Goal: Information Seeking & Learning: Find specific fact

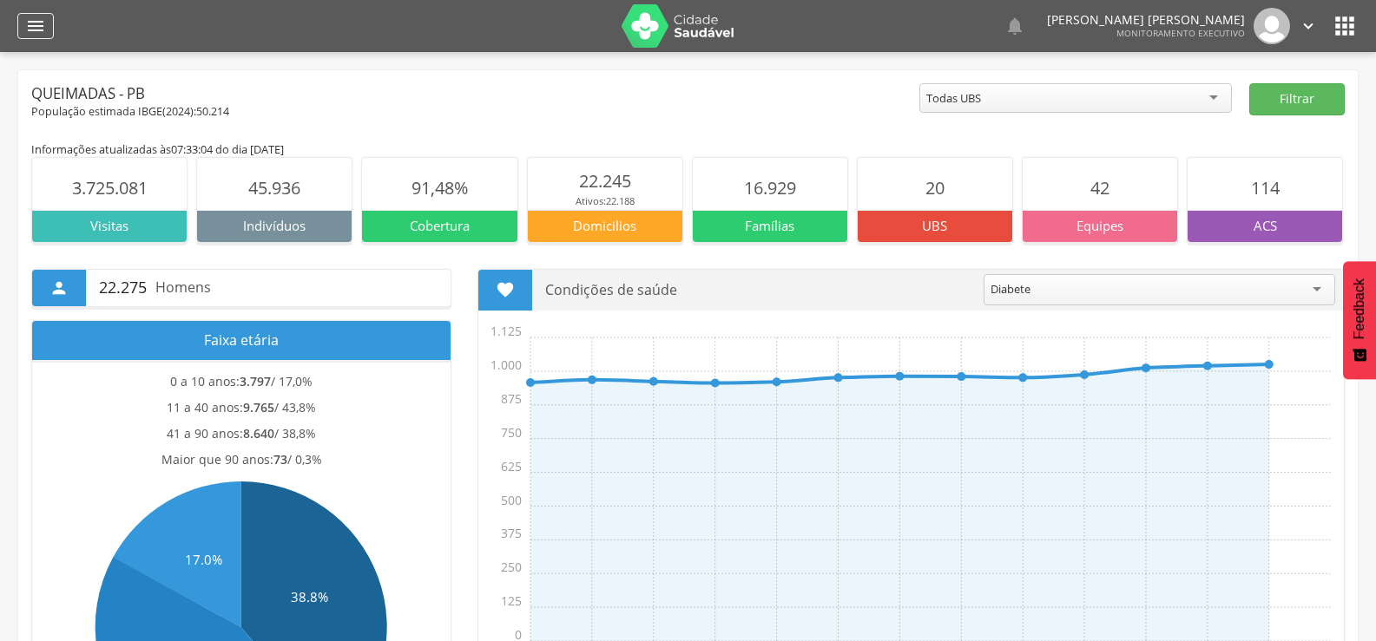
click at [30, 30] on icon "" at bounding box center [35, 26] width 21 height 21
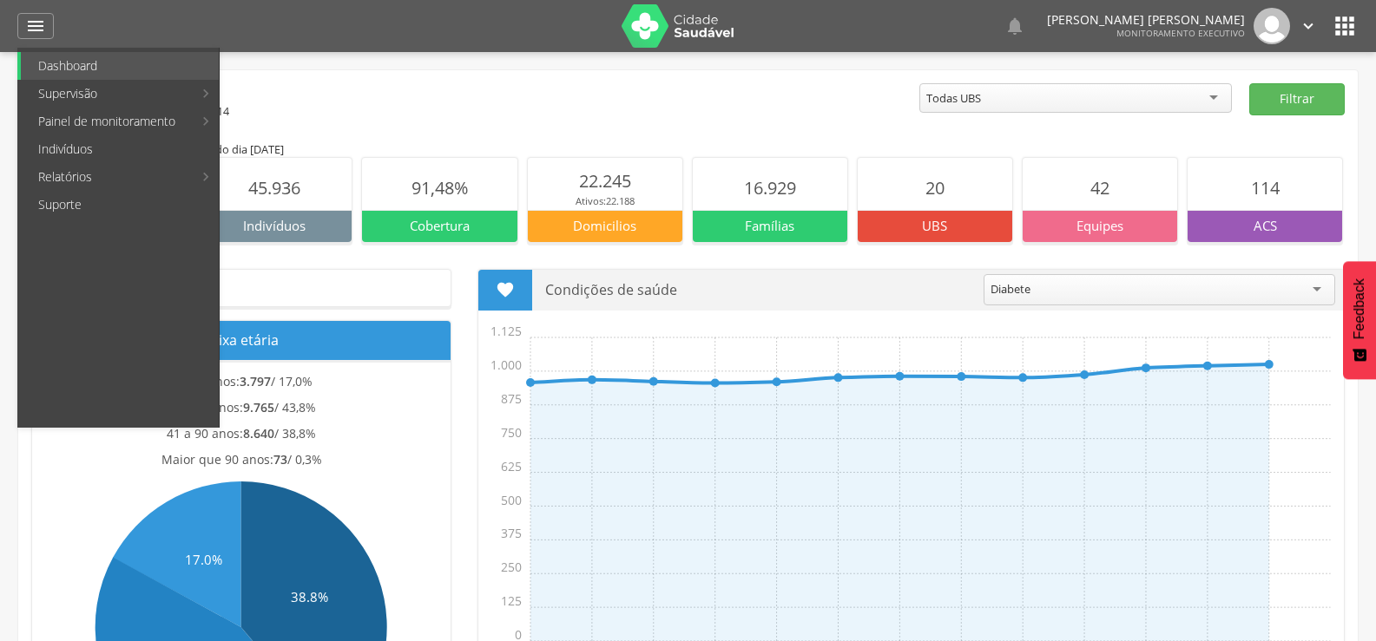
click at [63, 143] on link "Indivíduos" at bounding box center [120, 149] width 198 height 28
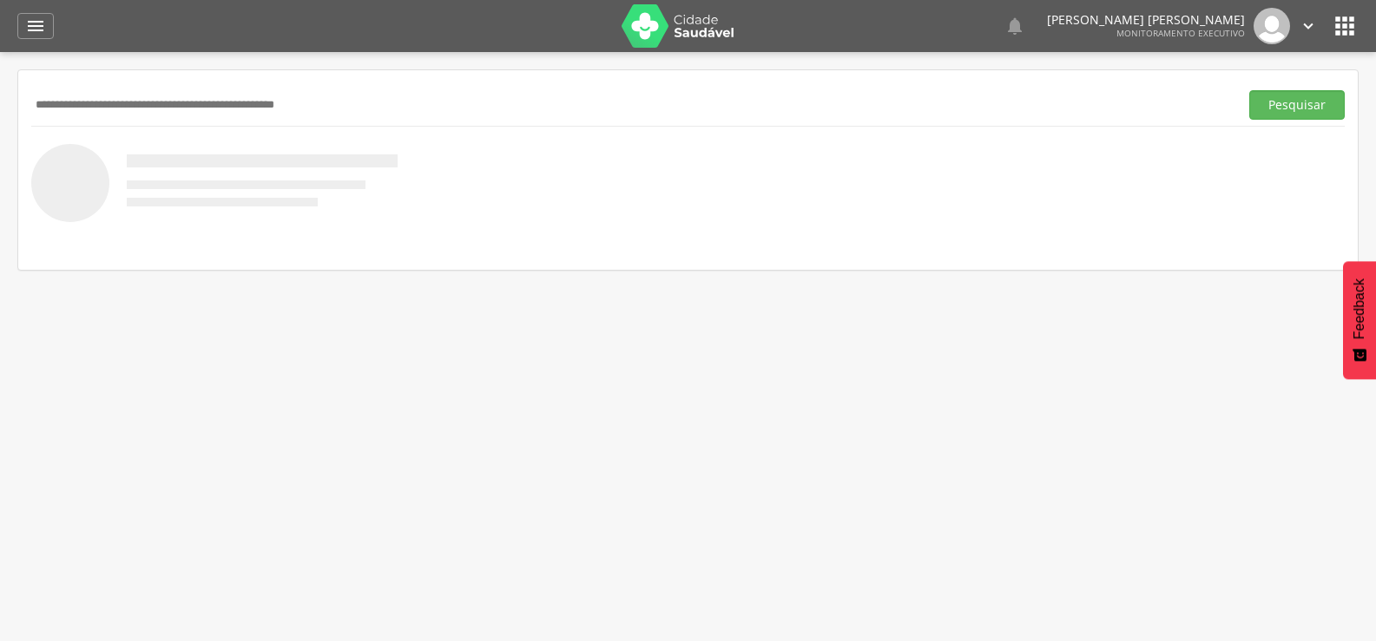
click at [82, 107] on input "text" at bounding box center [631, 105] width 1200 height 30
click at [148, 107] on input "text" at bounding box center [631, 105] width 1200 height 30
type input "**********"
click at [1249, 90] on button "Pesquisar" at bounding box center [1296, 105] width 95 height 30
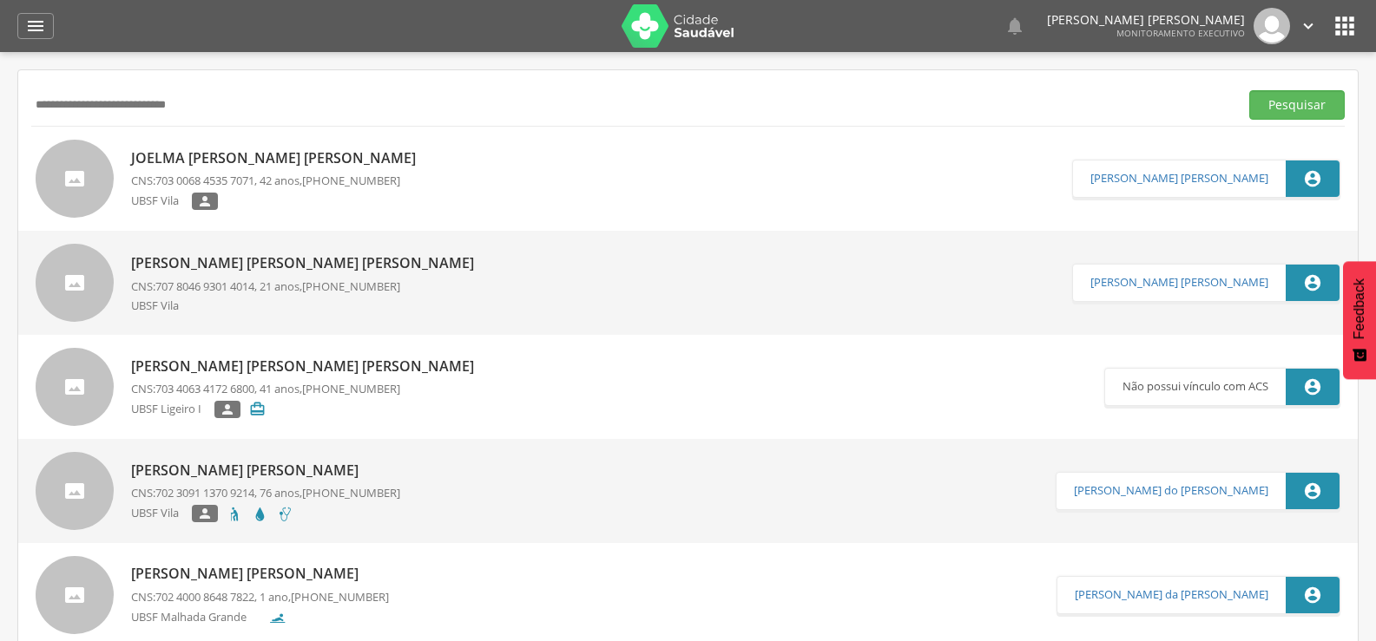
click at [243, 181] on span "703 0068 4535 7071" at bounding box center [204, 181] width 99 height 16
type input "**********"
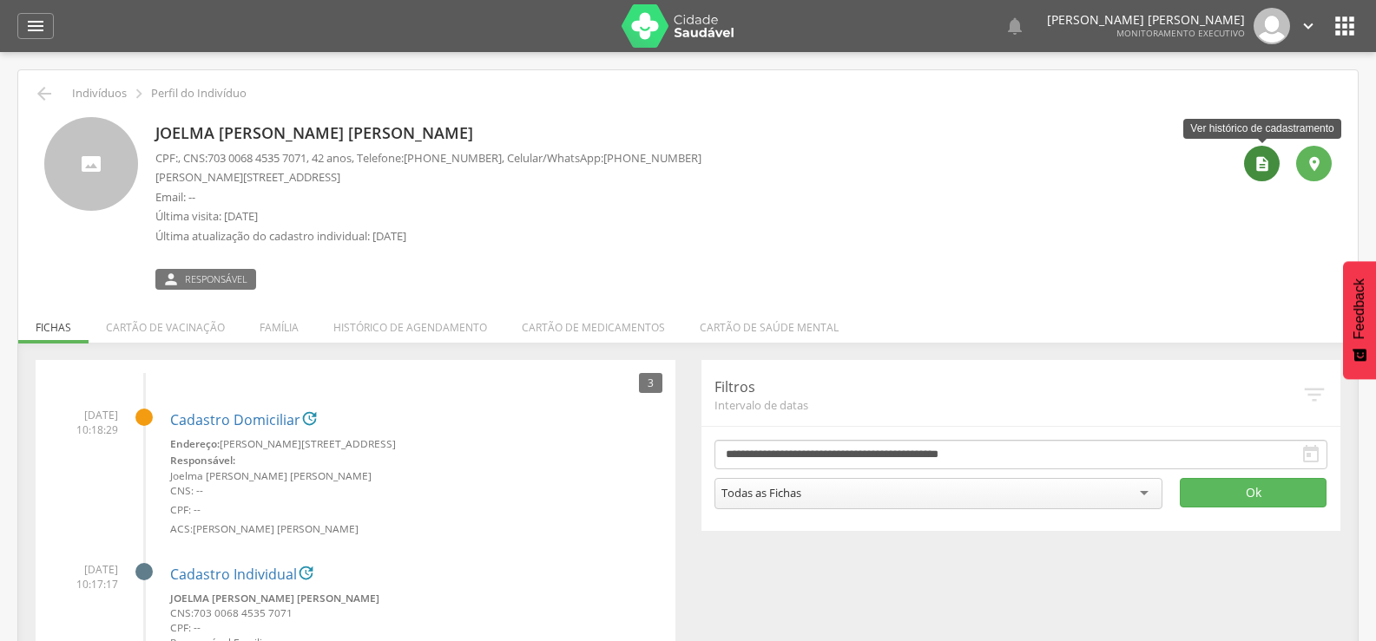
click at [1256, 167] on icon "" at bounding box center [1261, 163] width 17 height 17
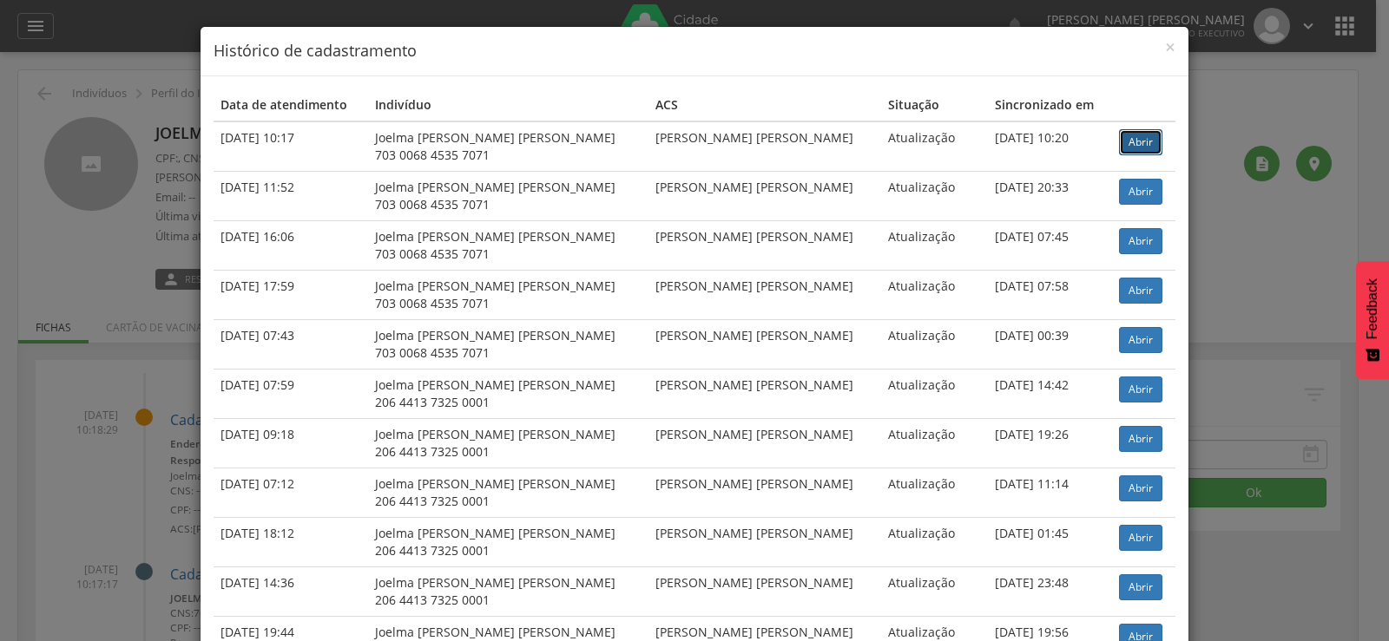
click at [1119, 141] on link "Abrir" at bounding box center [1140, 142] width 43 height 26
click at [74, 92] on div "× Histórico de cadastramento Data de atendimento Indivíduo ACS Situação Sincron…" at bounding box center [694, 320] width 1389 height 641
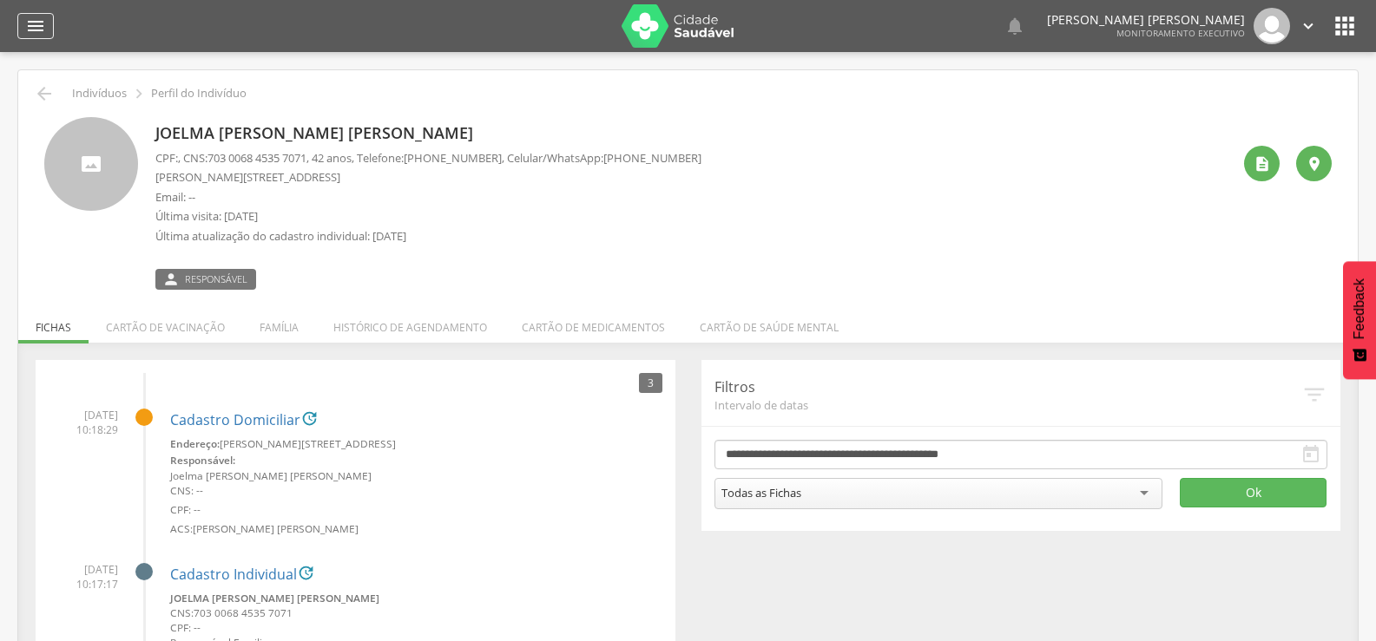
click at [36, 33] on icon "" at bounding box center [35, 26] width 21 height 21
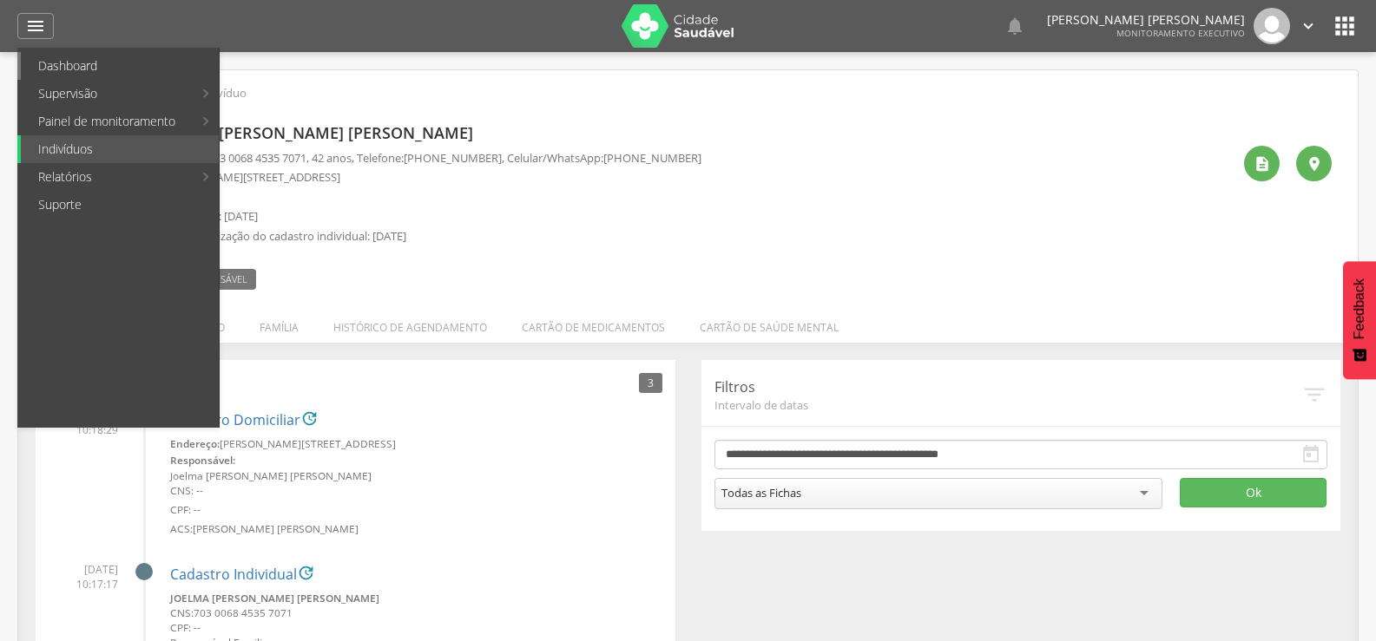
click at [45, 62] on link "Dashboard" at bounding box center [120, 66] width 198 height 28
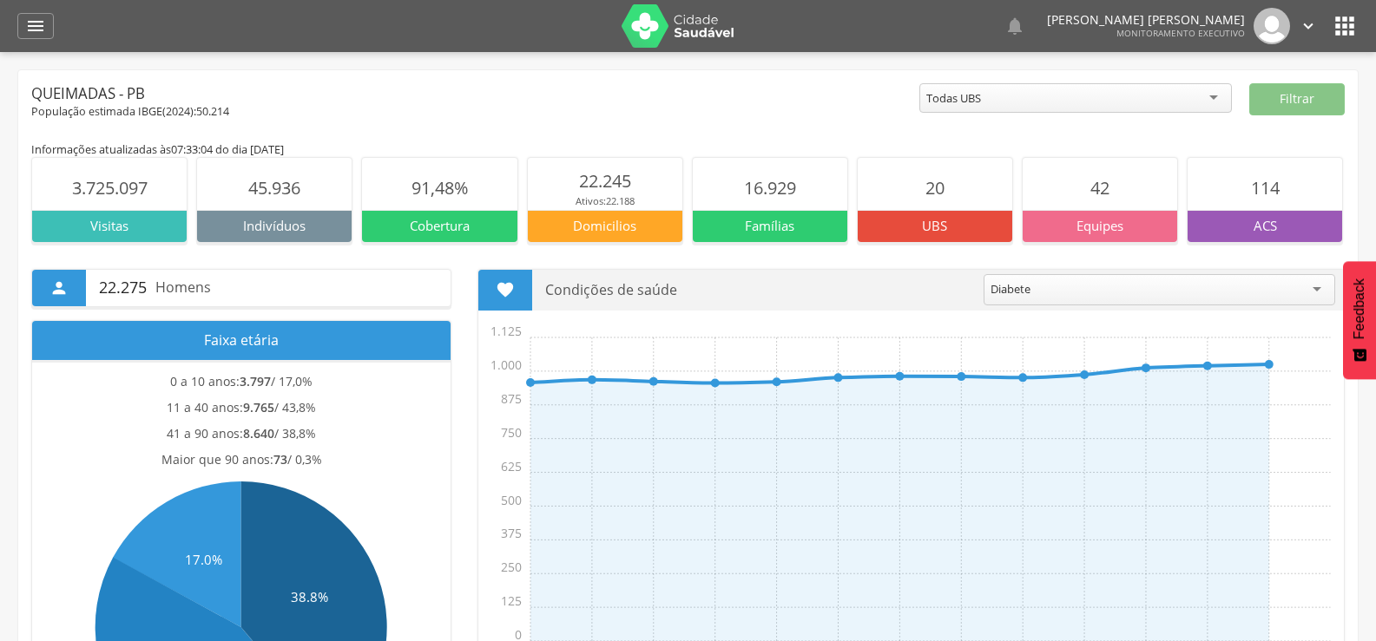
click at [576, 102] on div "Queimadas - PB" at bounding box center [475, 93] width 888 height 21
drag, startPoint x: 634, startPoint y: 181, endPoint x: 564, endPoint y: 181, distance: 69.4
click at [564, 181] on section "22.245 Ativos: 22.188" at bounding box center [605, 184] width 154 height 52
drag, startPoint x: 409, startPoint y: 186, endPoint x: 503, endPoint y: 141, distance: 104.4
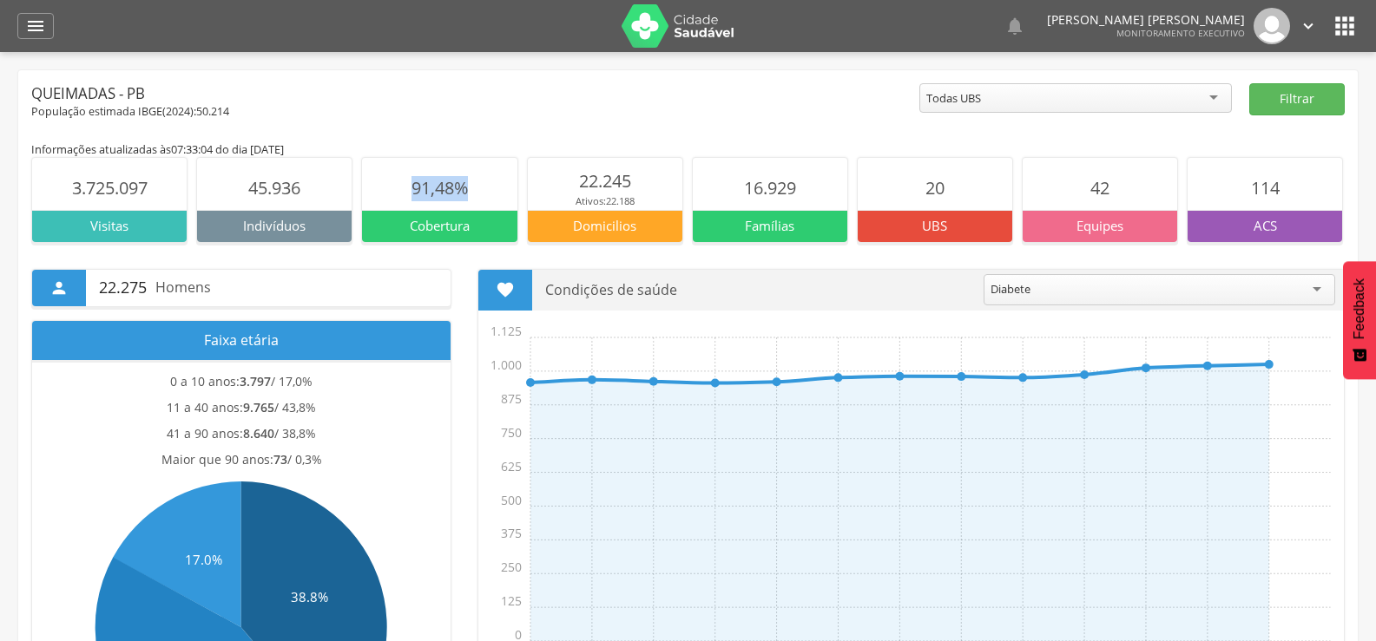
click at [486, 186] on section "91,48%" at bounding box center [439, 184] width 154 height 52
drag, startPoint x: 576, startPoint y: 184, endPoint x: 665, endPoint y: 190, distance: 88.7
click at [665, 190] on section "22.245 Ativos: 22.188" at bounding box center [605, 184] width 154 height 52
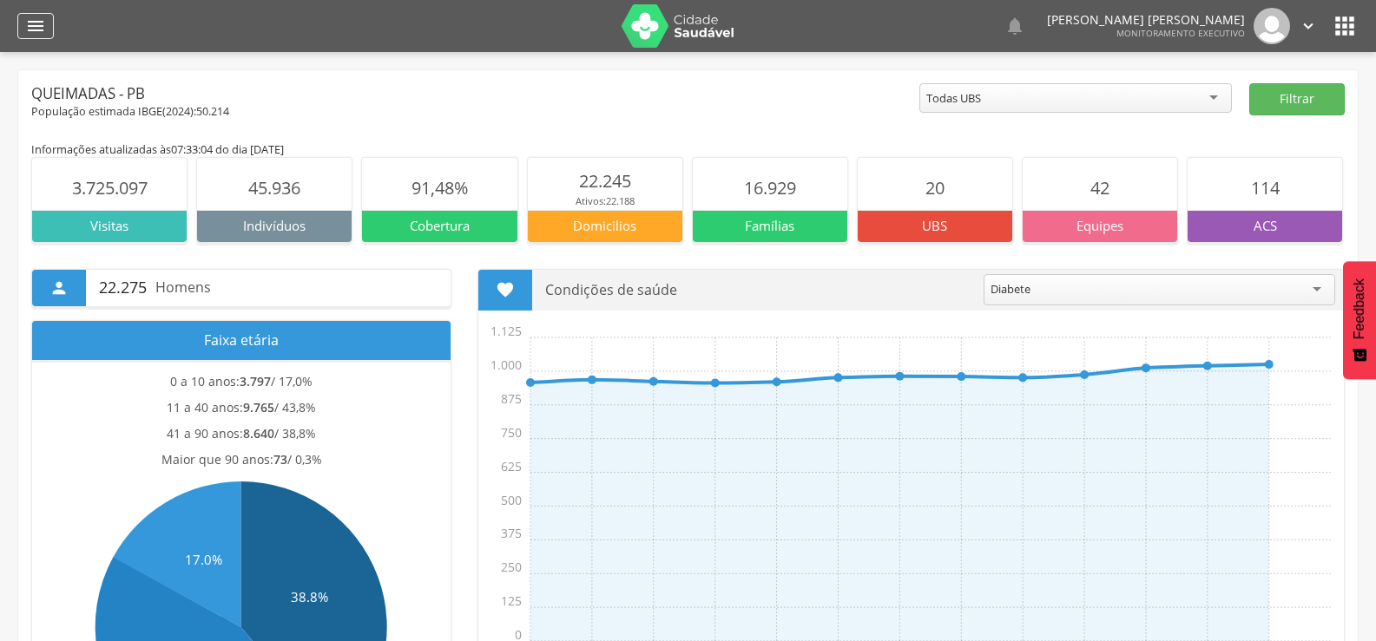
click at [25, 33] on icon "" at bounding box center [35, 26] width 21 height 21
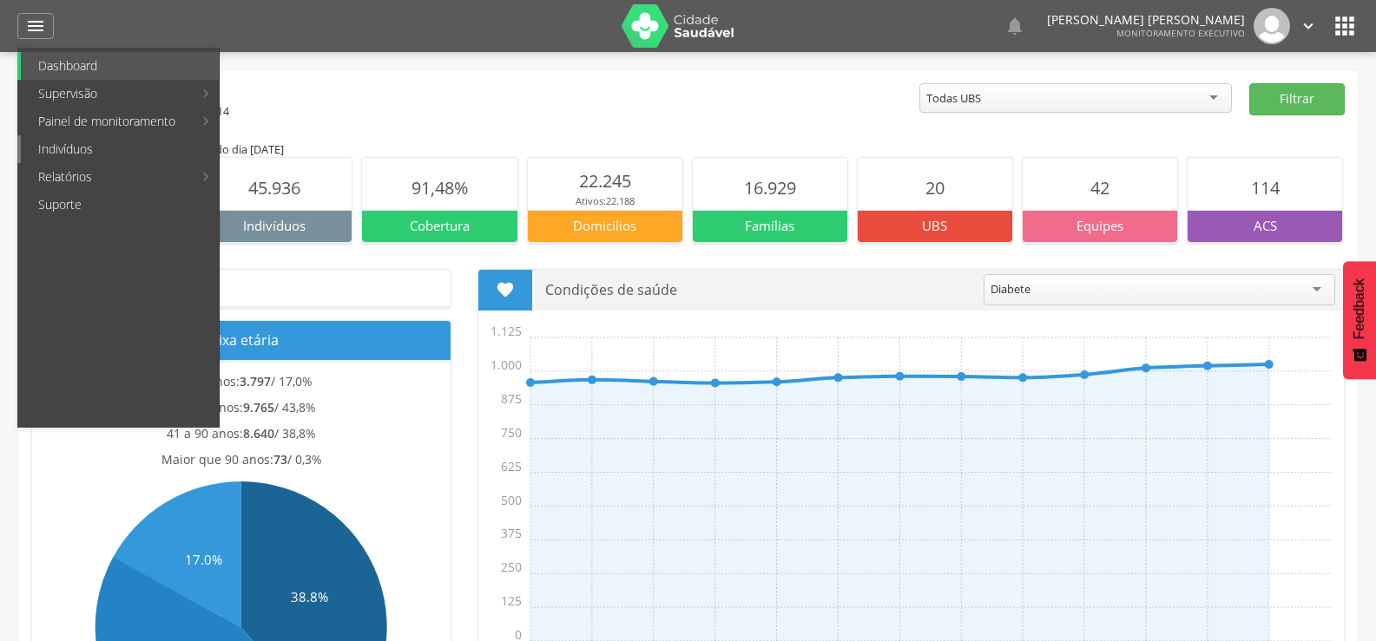
click at [41, 148] on link "Indivíduos" at bounding box center [120, 149] width 198 height 28
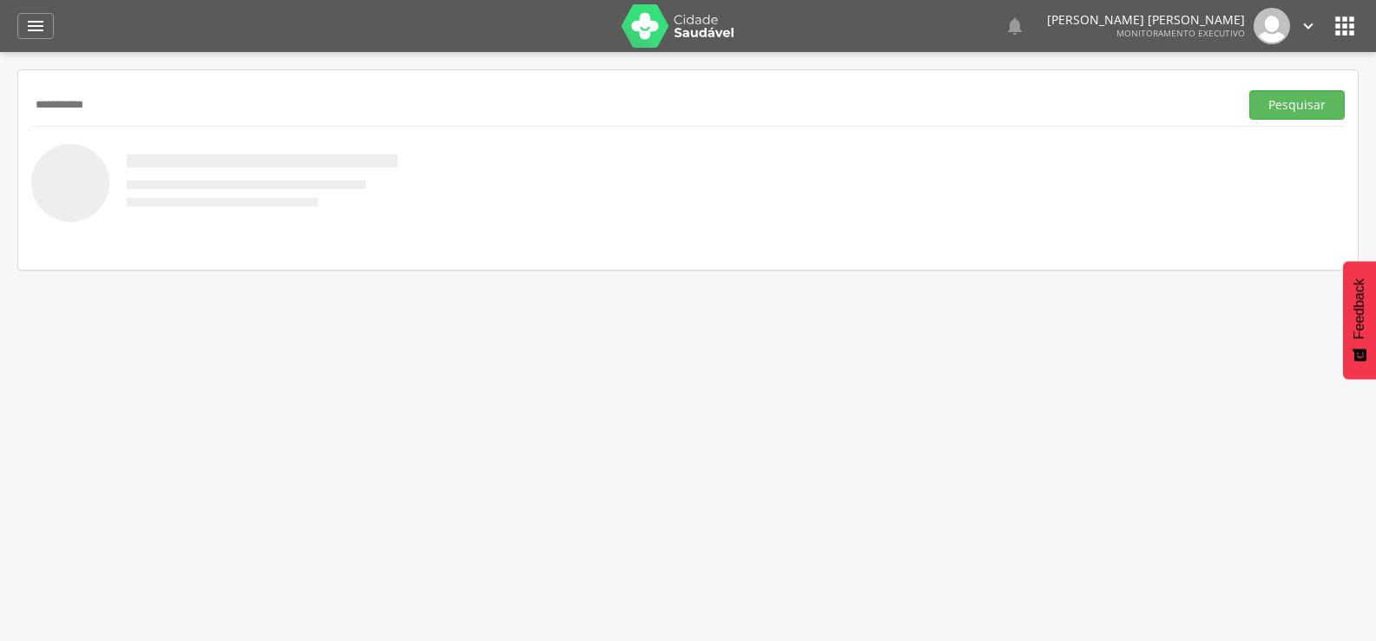
click at [1249, 90] on button "Pesquisar" at bounding box center [1296, 105] width 95 height 30
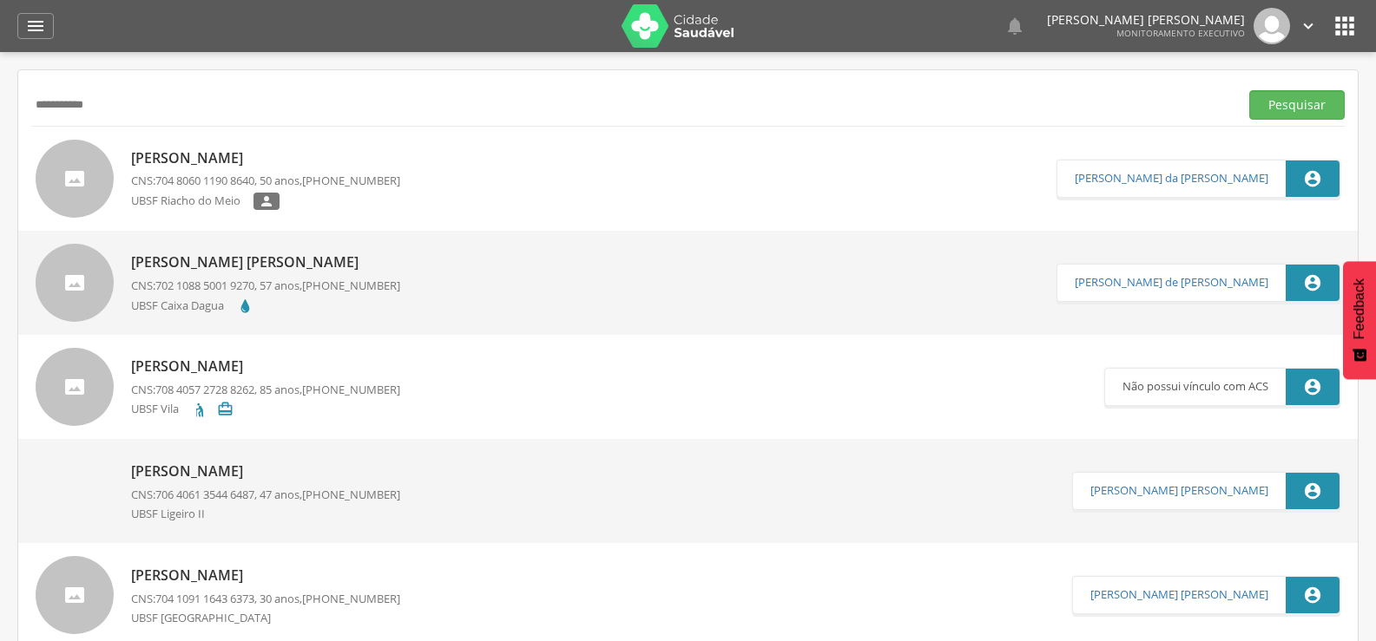
click at [0, 78] on div " Supervisão  Distritos  Ubs Coordenador: - Queimadas / PB Intervalo de Tempo…" at bounding box center [688, 372] width 1376 height 641
drag, startPoint x: 109, startPoint y: 108, endPoint x: 44, endPoint y: 102, distance: 65.4
click at [3, 95] on div " Supervisão  Distritos  Ubs Coordenador: - Queimadas / PB Intervalo de Tempo…" at bounding box center [688, 372] width 1376 height 641
paste input "****"
click at [1249, 90] on button "Pesquisar" at bounding box center [1296, 105] width 95 height 30
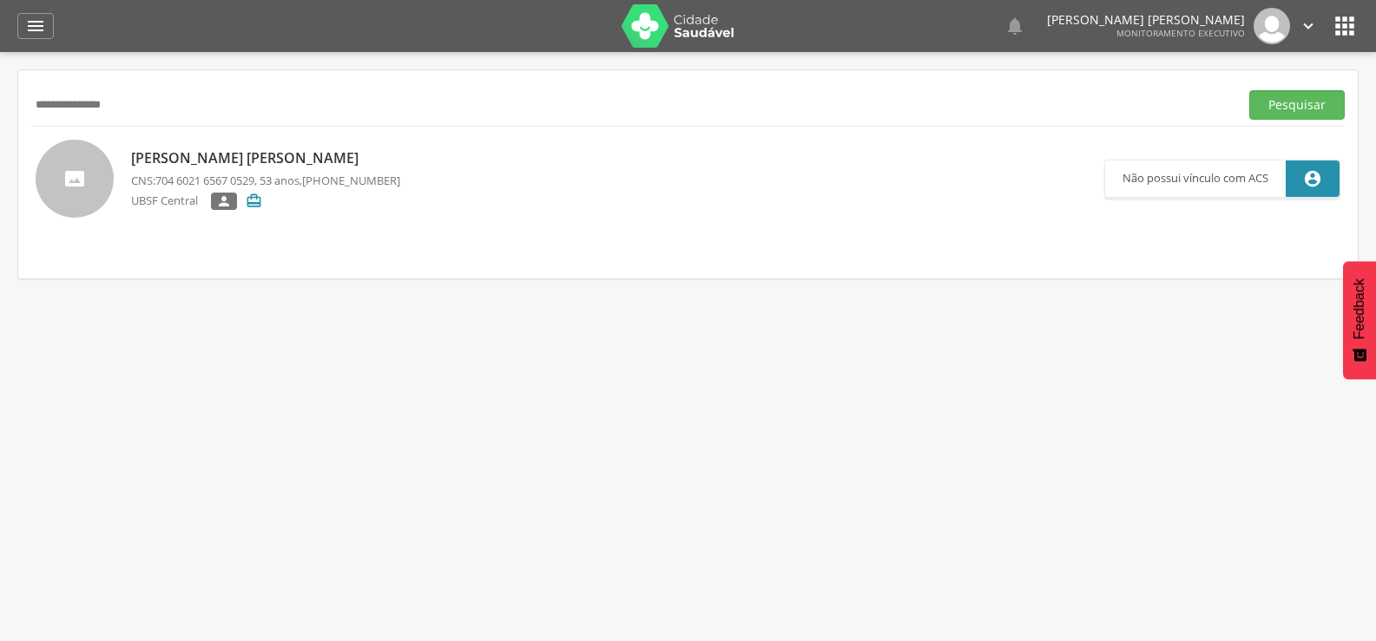
drag, startPoint x: 136, startPoint y: 107, endPoint x: 0, endPoint y: 97, distance: 136.6
click at [0, 97] on div " Supervisão  Distritos  Ubs Coordenador: - Queimadas / PB Intervalo de Tempo…" at bounding box center [688, 372] width 1376 height 641
paste input "text"
click at [1249, 90] on button "Pesquisar" at bounding box center [1296, 105] width 95 height 30
click at [221, 154] on p "[PERSON_NAME] [PERSON_NAME]" at bounding box center [265, 158] width 269 height 20
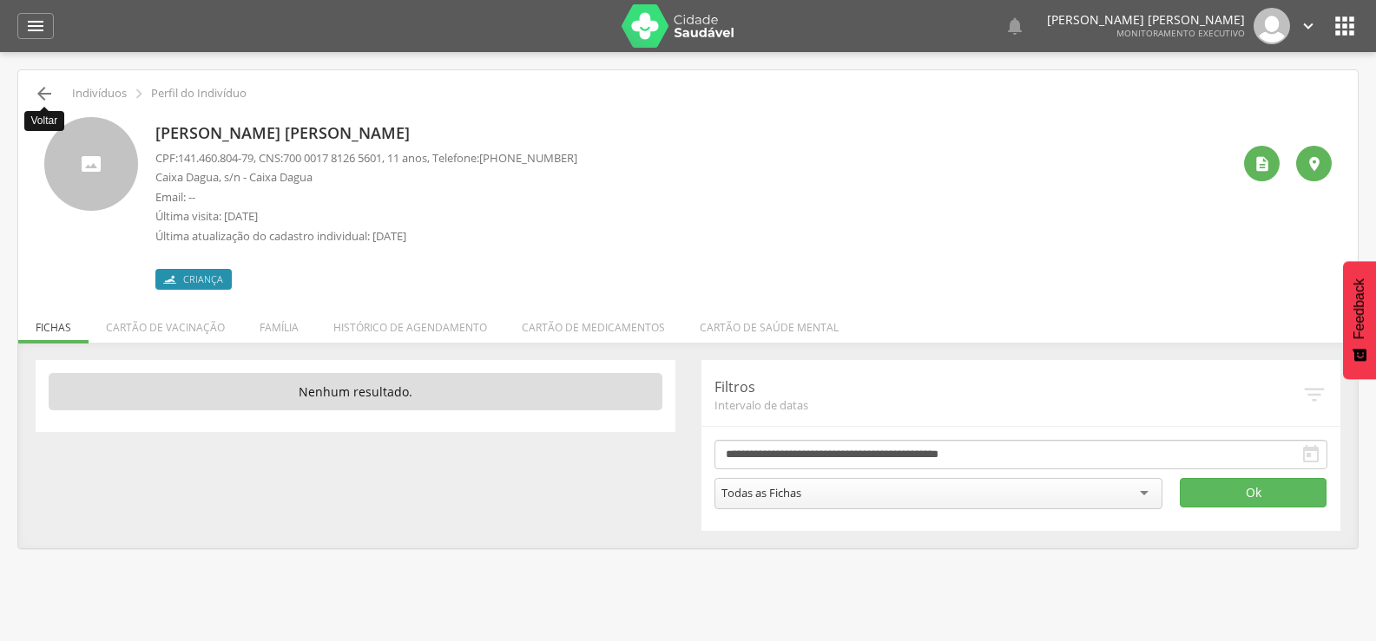
click at [51, 96] on icon "" at bounding box center [44, 93] width 21 height 21
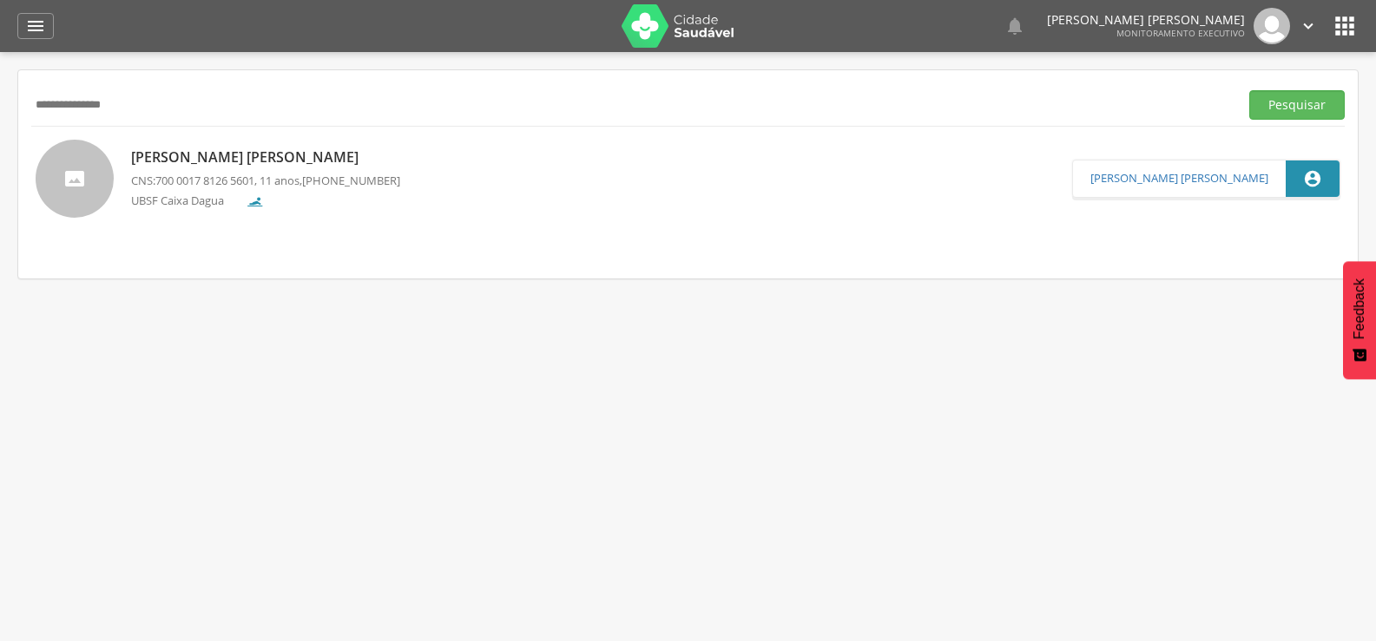
drag, startPoint x: 145, startPoint y: 104, endPoint x: 40, endPoint y: 106, distance: 105.0
click at [1, 97] on div " Supervisão  Distritos  Ubs Coordenador: - Queimadas / PB Intervalo de Tempo…" at bounding box center [688, 372] width 1376 height 641
paste input "text"
type input "**********"
click at [1249, 90] on button "Pesquisar" at bounding box center [1296, 105] width 95 height 30
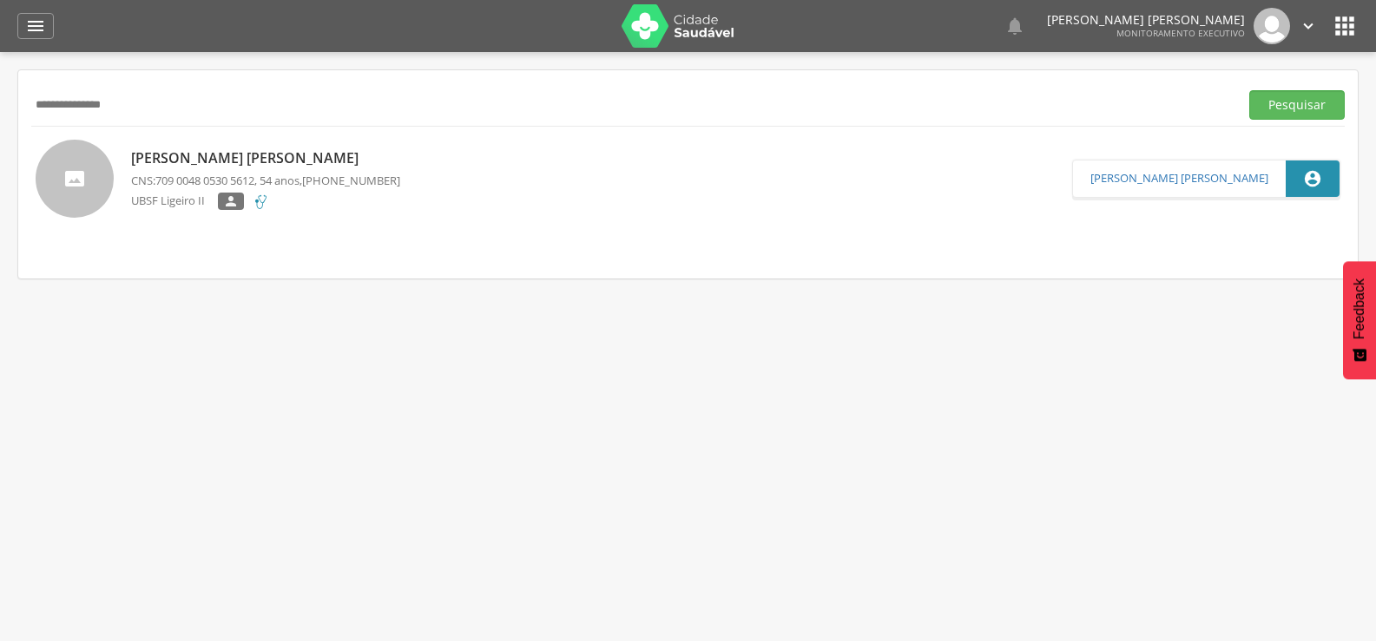
click at [183, 175] on span "709 0048 0530 5612" at bounding box center [204, 181] width 99 height 16
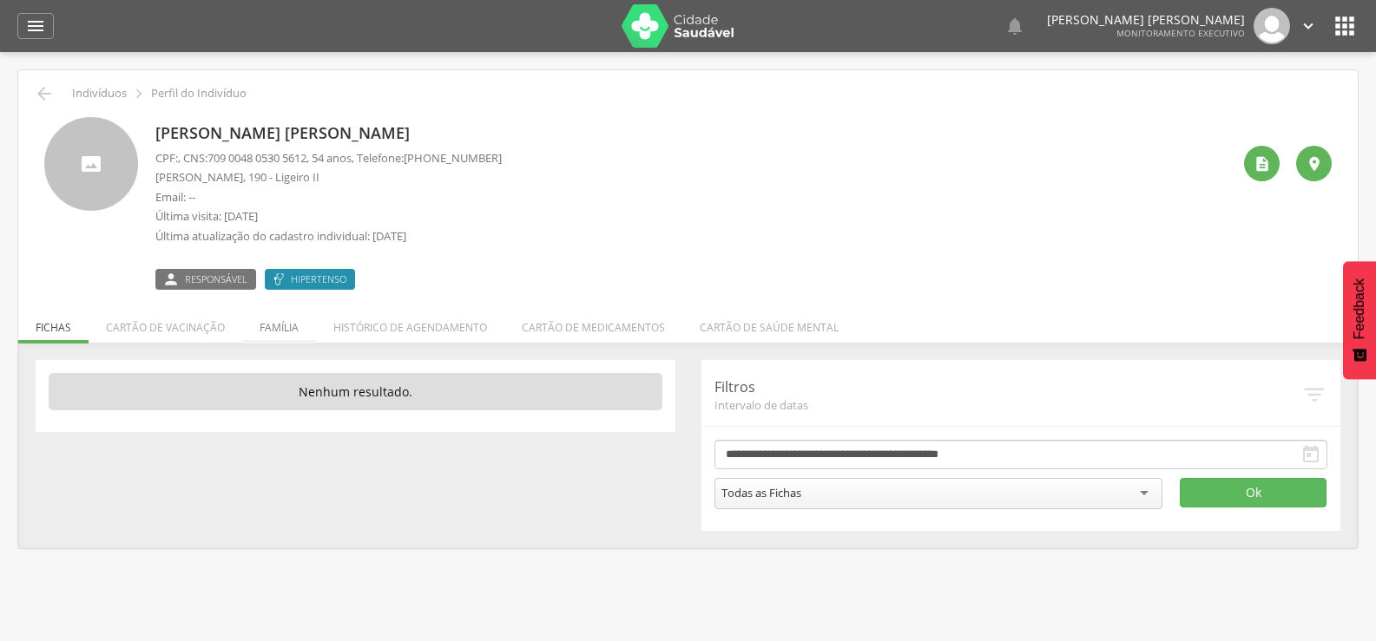
click at [276, 335] on li "Família" at bounding box center [279, 323] width 74 height 41
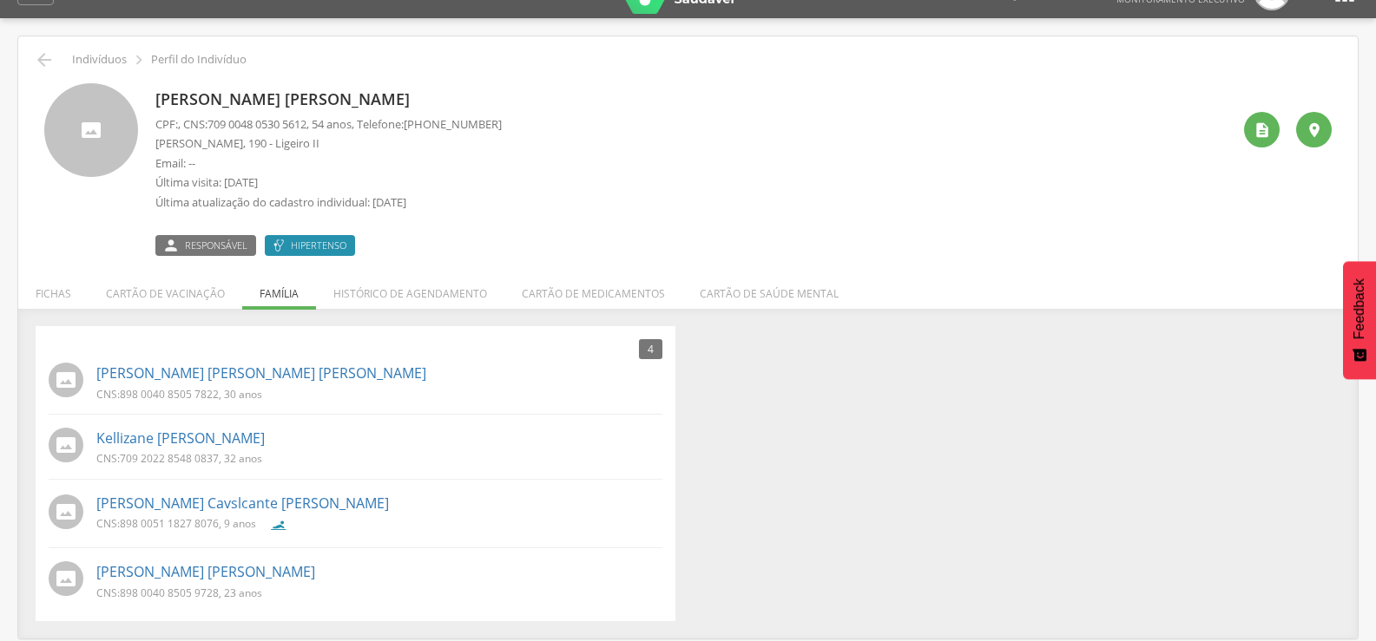
scroll to position [52, 0]
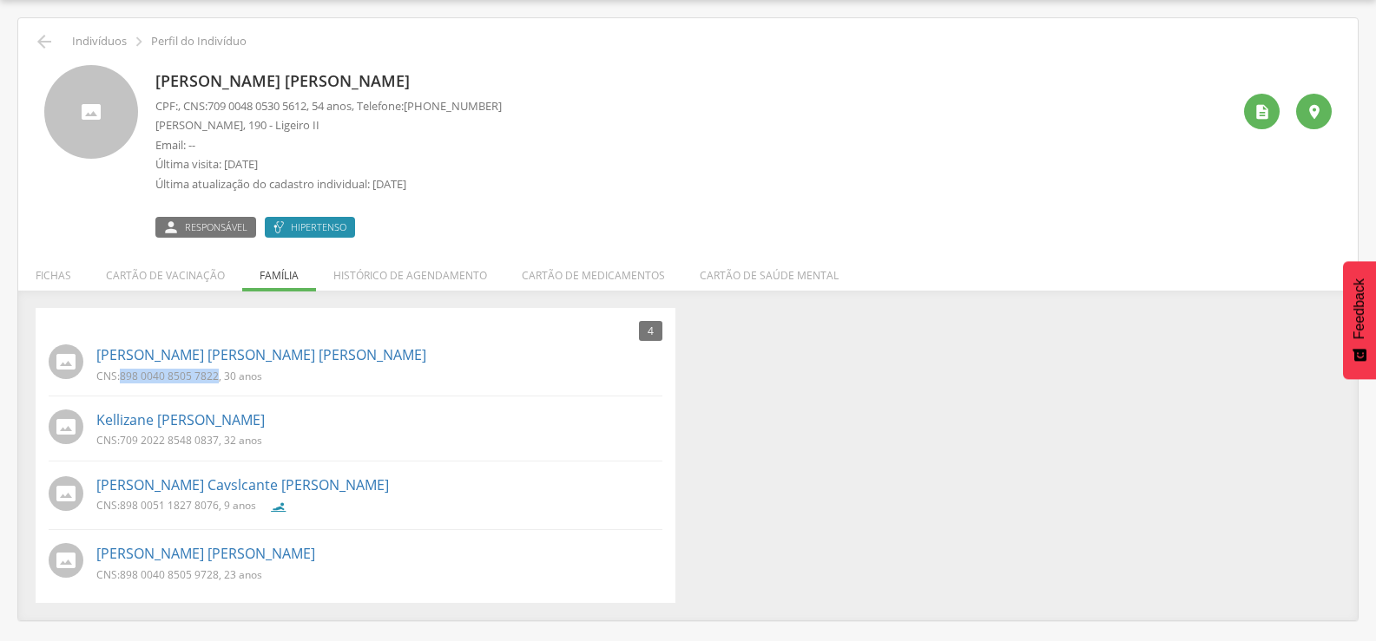
drag, startPoint x: 122, startPoint y: 374, endPoint x: 218, endPoint y: 378, distance: 96.4
click at [218, 378] on span "898 0040 8505 7822" at bounding box center [169, 376] width 99 height 15
copy span "898 0040 8505 7822"
drag, startPoint x: 124, startPoint y: 442, endPoint x: 216, endPoint y: 453, distance: 92.7
click at [216, 453] on li "Kellizane Cavalcante Farias CNS: 709 2022 8548 0837 , 32 anos" at bounding box center [356, 433] width 614 height 56
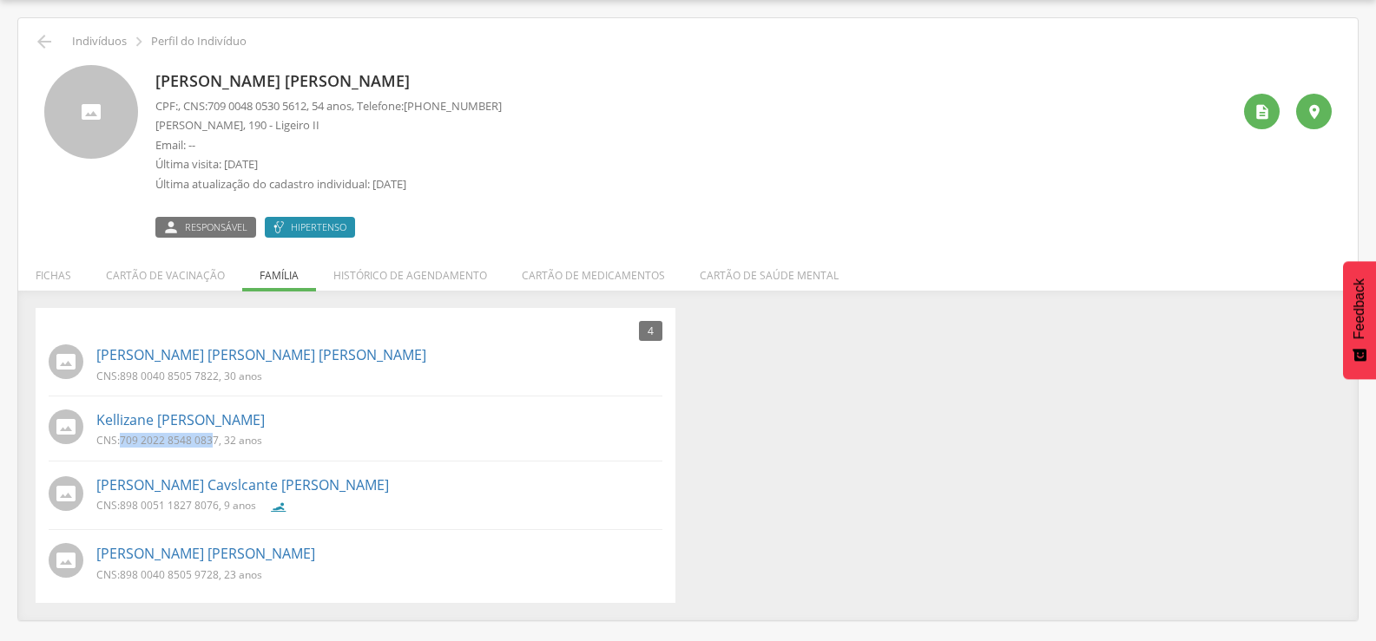
click at [198, 441] on span "709 2022 8548 0837" at bounding box center [169, 440] width 99 height 15
drag, startPoint x: 122, startPoint y: 441, endPoint x: 217, endPoint y: 443, distance: 94.6
click at [217, 443] on span "709 2022 8548 0837" at bounding box center [169, 440] width 99 height 15
copy span "709 2022 8548 0837"
drag, startPoint x: 123, startPoint y: 509, endPoint x: 217, endPoint y: 507, distance: 93.7
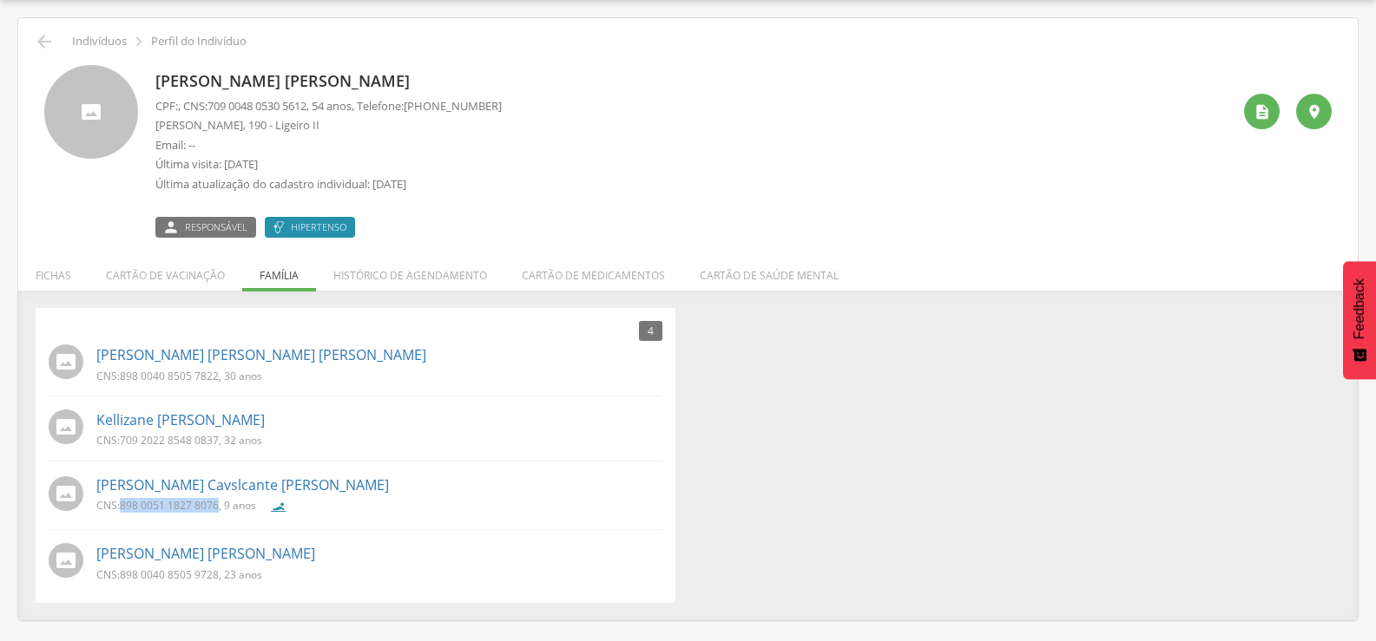
click at [217, 507] on span "898 0051 1827 8076" at bounding box center [169, 505] width 99 height 15
copy span "898 0051 1827 8076"
drag, startPoint x: 122, startPoint y: 576, endPoint x: 219, endPoint y: 575, distance: 96.3
click at [219, 575] on span "898 0040 8505 9728" at bounding box center [169, 575] width 99 height 15
copy span "898 0040 8505 9728"
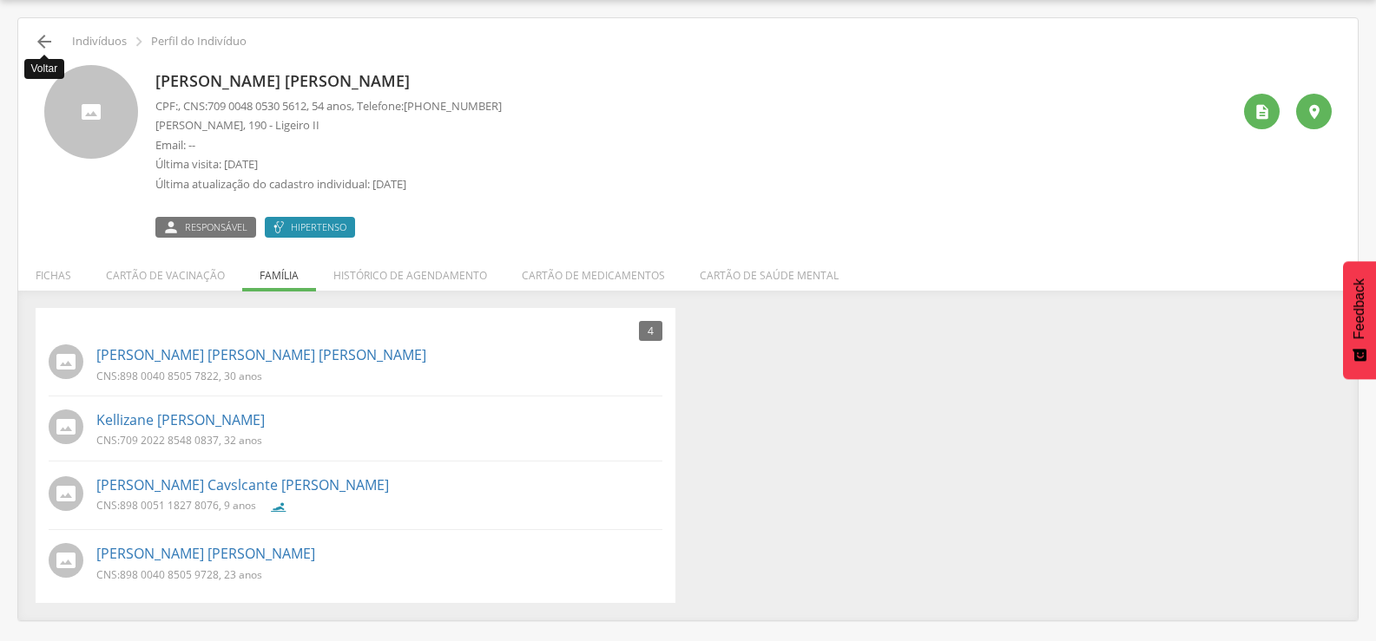
click at [37, 45] on icon "" at bounding box center [44, 41] width 21 height 21
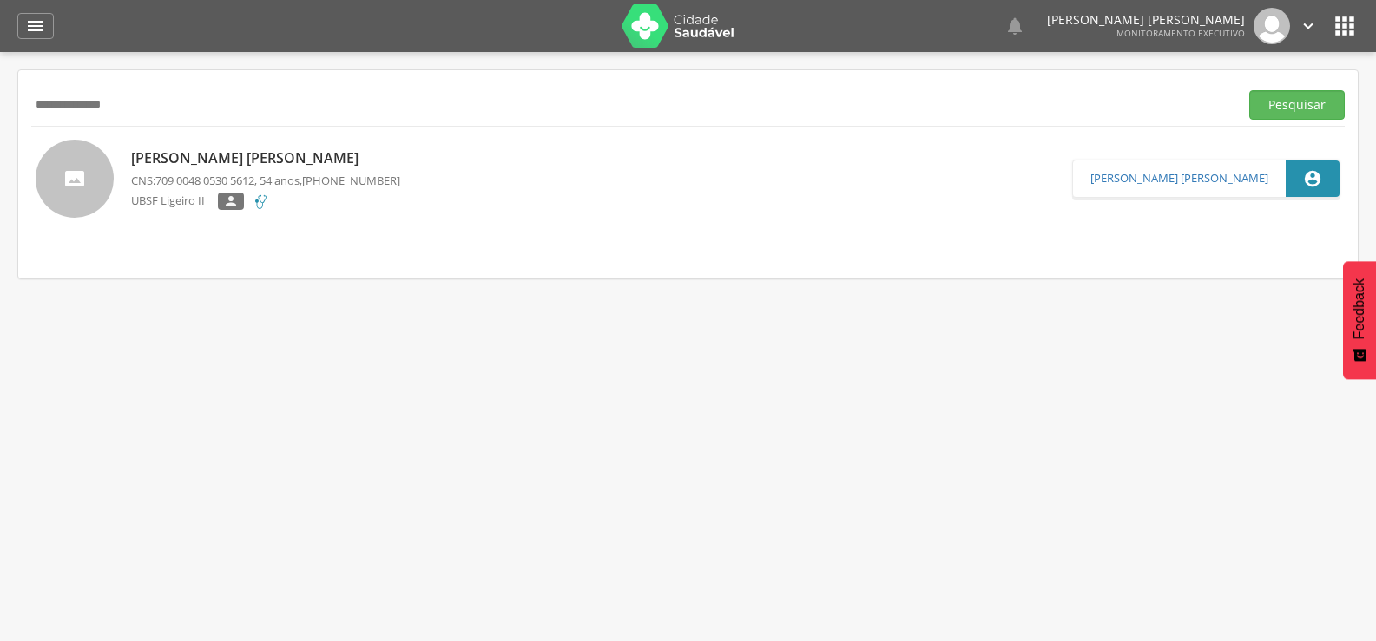
drag, startPoint x: 202, startPoint y: 105, endPoint x: 4, endPoint y: 70, distance: 200.9
click at [4, 71] on div " Supervisão  Distritos  Ubs Coordenador: - Queimadas / PB Intervalo de Tempo…" at bounding box center [688, 372] width 1376 height 641
click at [194, 147] on div "[PERSON_NAME] [PERSON_NAME] CNS: 709 0048 0530 5612 , 54 anos, [PHONE_NUMBER] U…" at bounding box center [265, 179] width 269 height 72
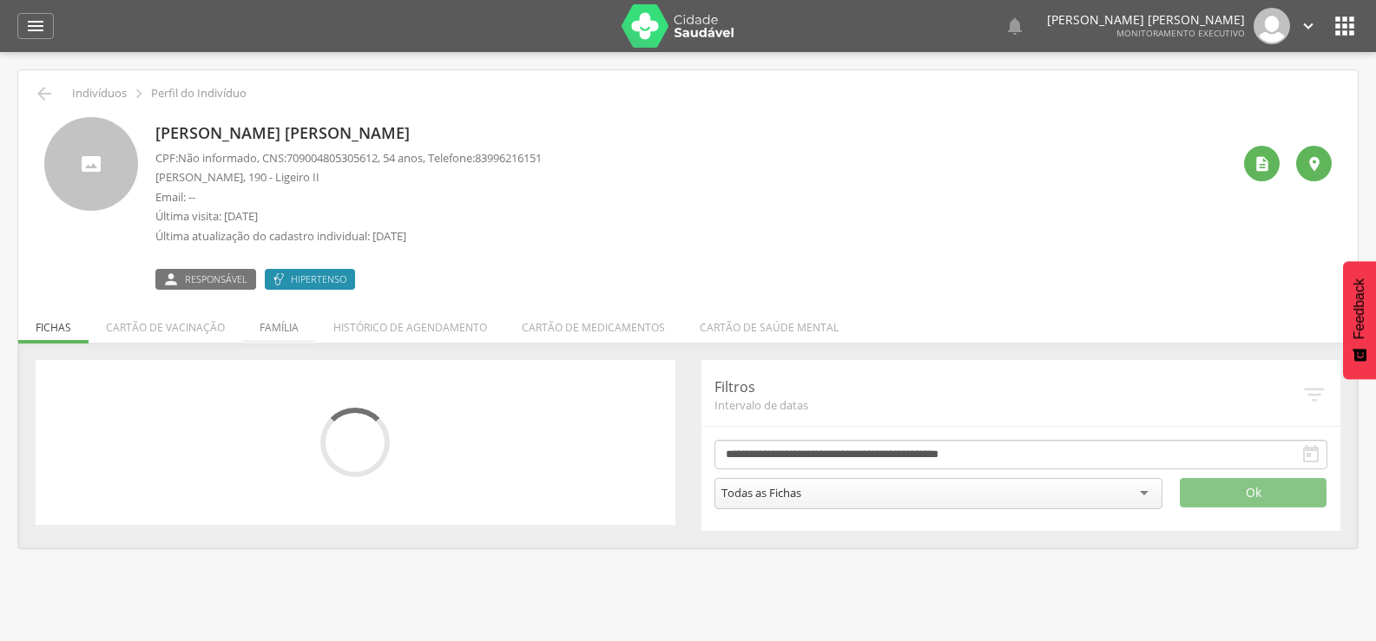
click at [269, 338] on li "Família" at bounding box center [279, 323] width 74 height 41
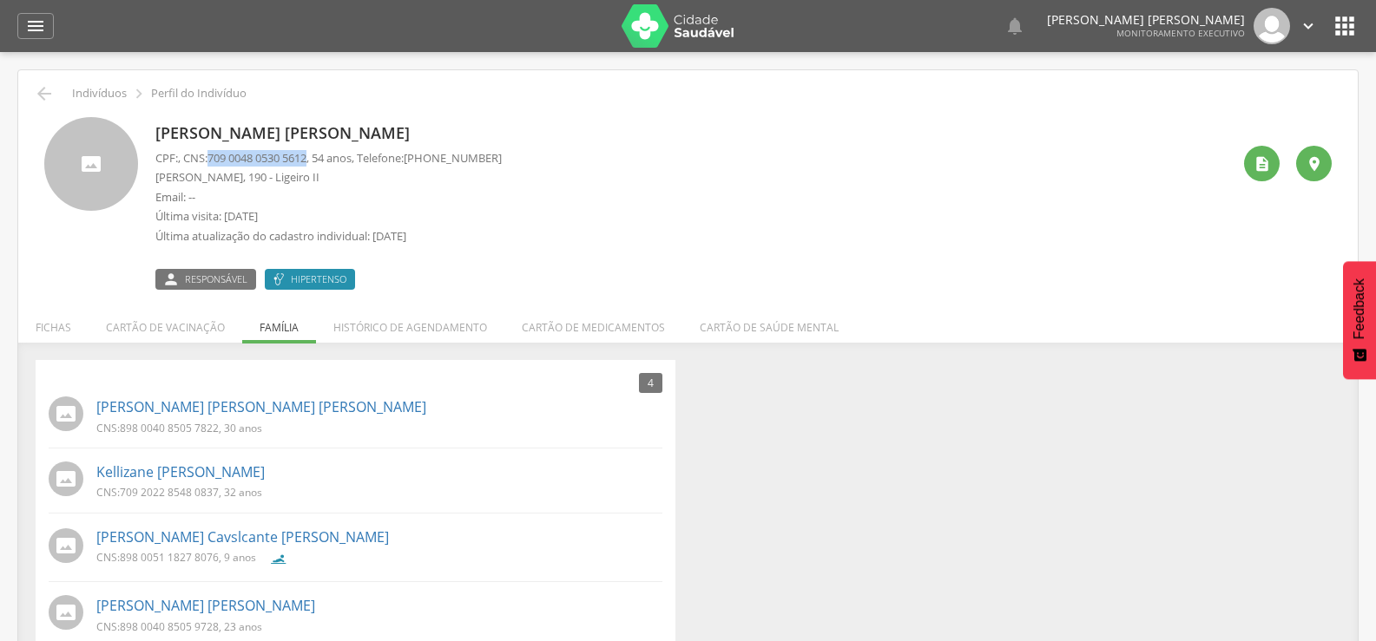
drag, startPoint x: 214, startPoint y: 159, endPoint x: 318, endPoint y: 162, distance: 103.3
click at [306, 162] on span "709 0048 0530 5612" at bounding box center [256, 158] width 99 height 16
copy span "709 0048 0530 5612"
click at [49, 29] on div "" at bounding box center [35, 26] width 36 height 26
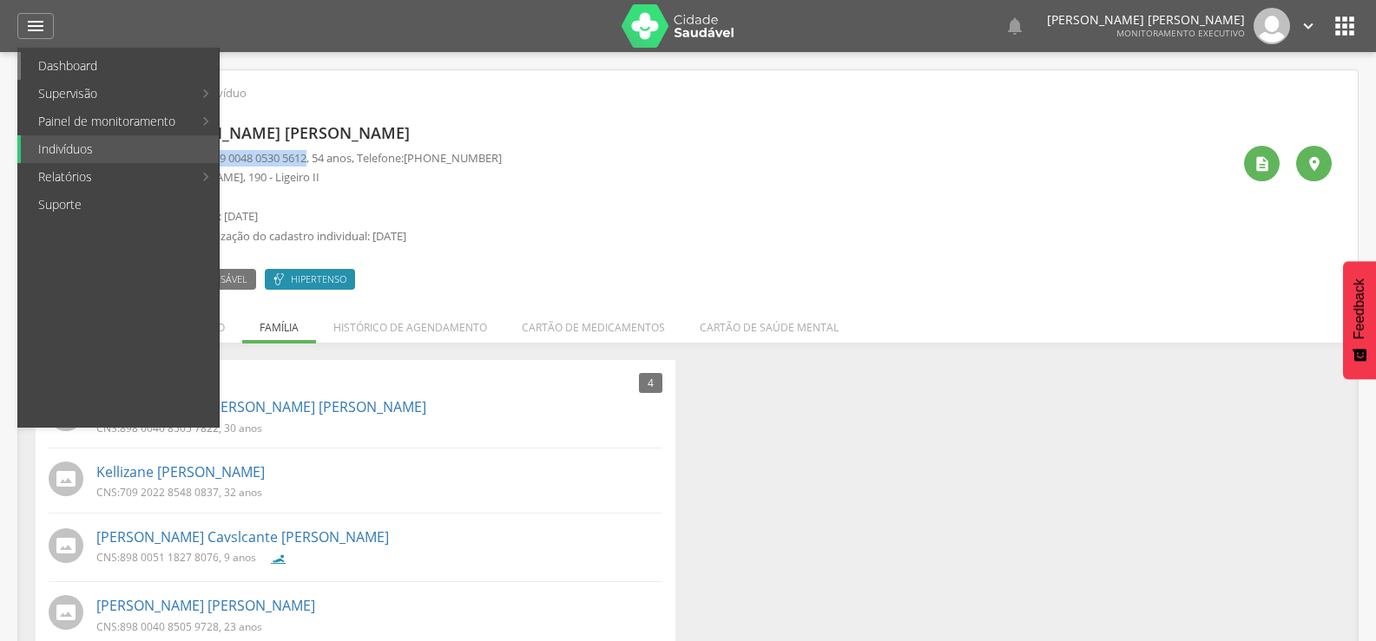
click at [67, 67] on link "Dashboard" at bounding box center [120, 66] width 198 height 28
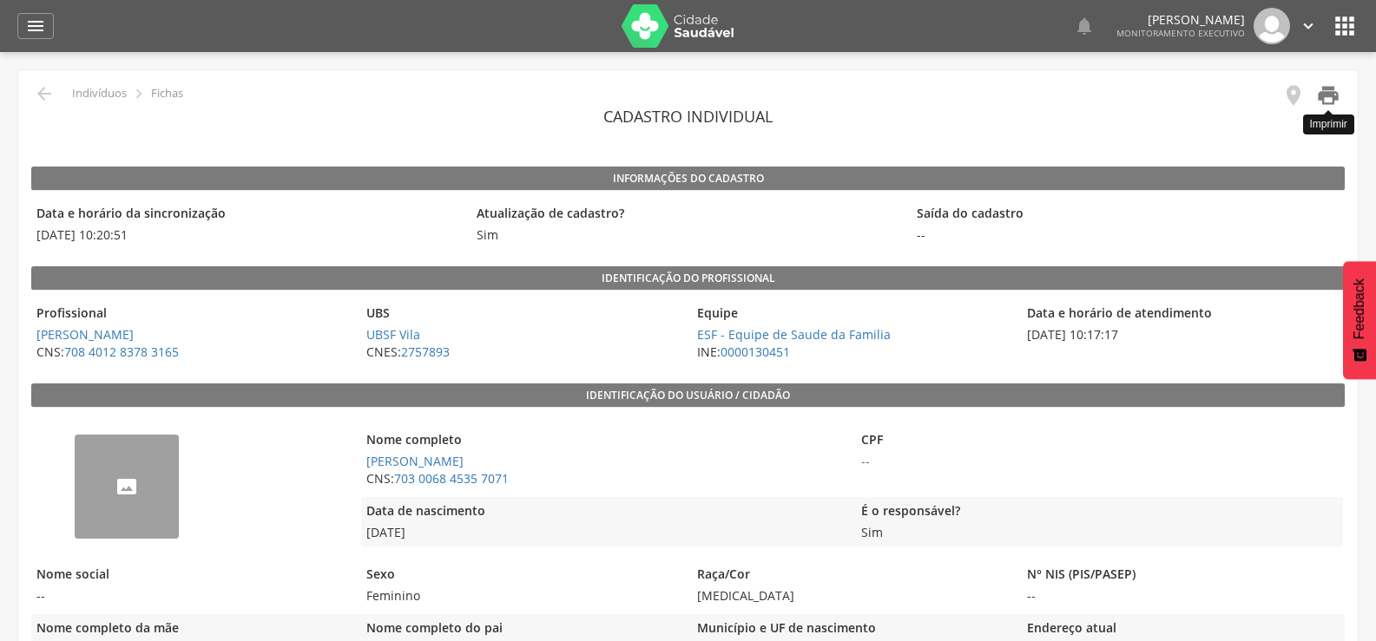
click at [1327, 101] on icon "" at bounding box center [1328, 95] width 24 height 24
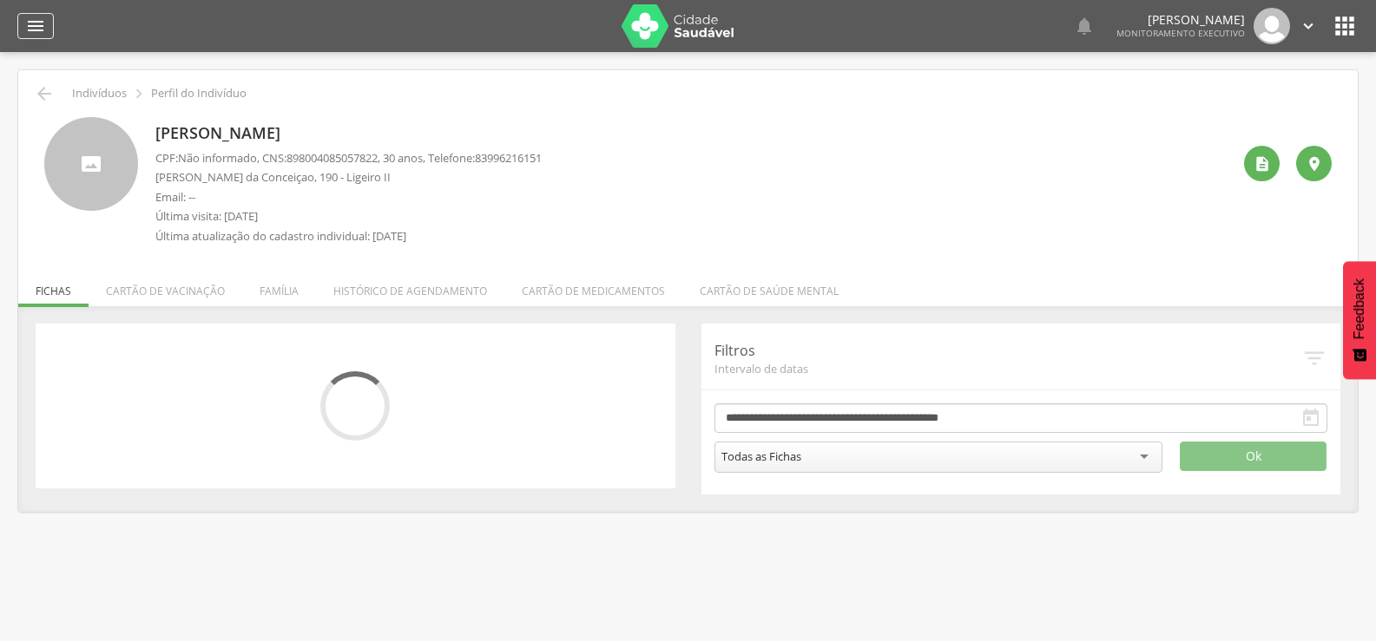
click at [29, 30] on icon "" at bounding box center [35, 26] width 21 height 21
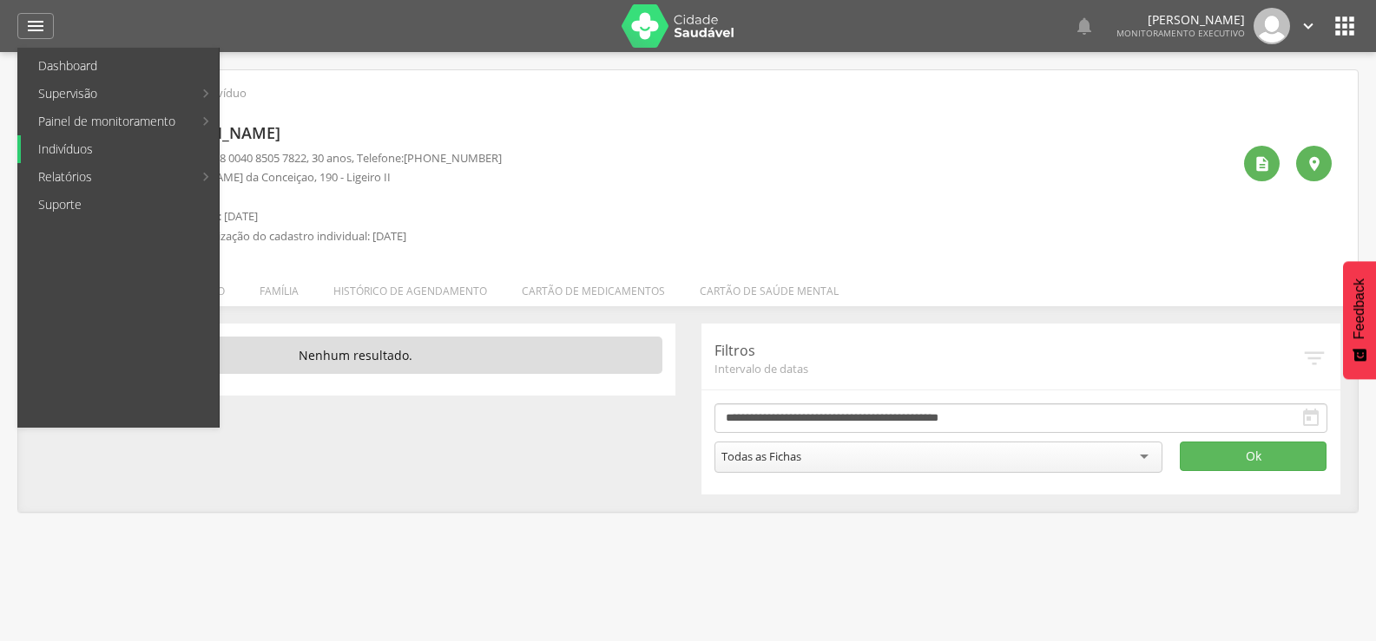
click at [58, 157] on link "Indivíduos" at bounding box center [120, 149] width 198 height 28
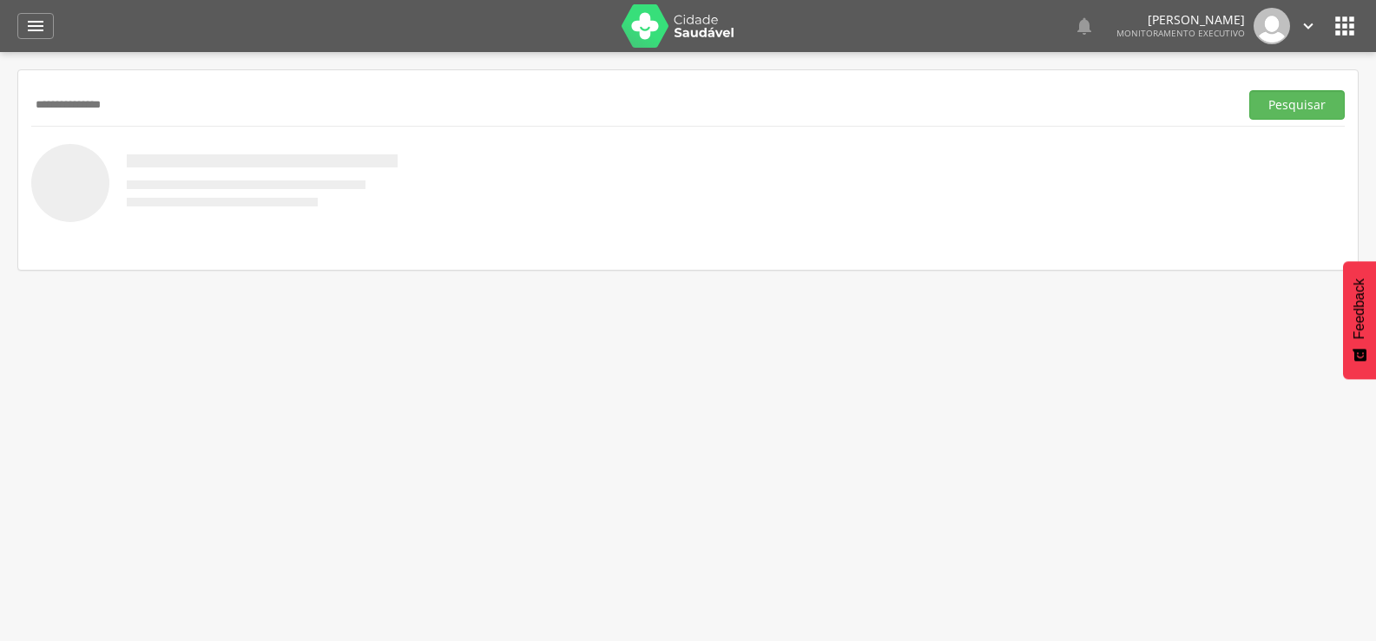
type input "**********"
click at [1249, 90] on button "Pesquisar" at bounding box center [1296, 105] width 95 height 30
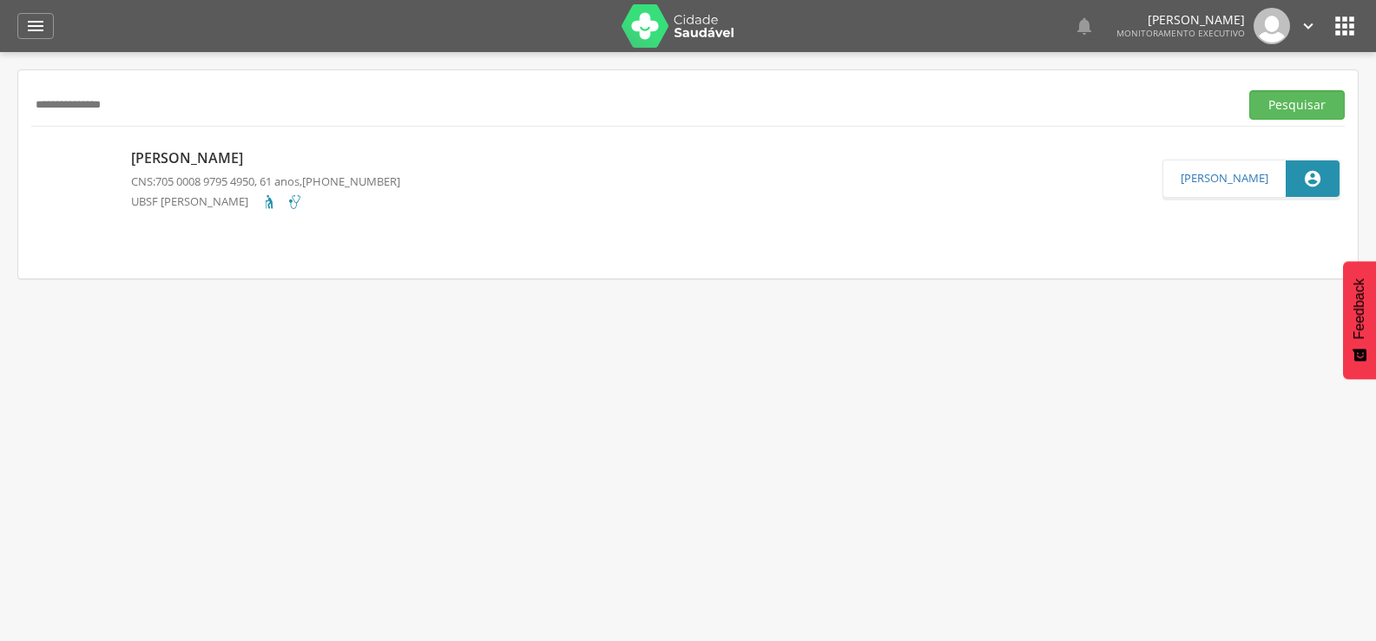
click at [222, 162] on p "Josimar Marques dos Santos" at bounding box center [265, 158] width 269 height 20
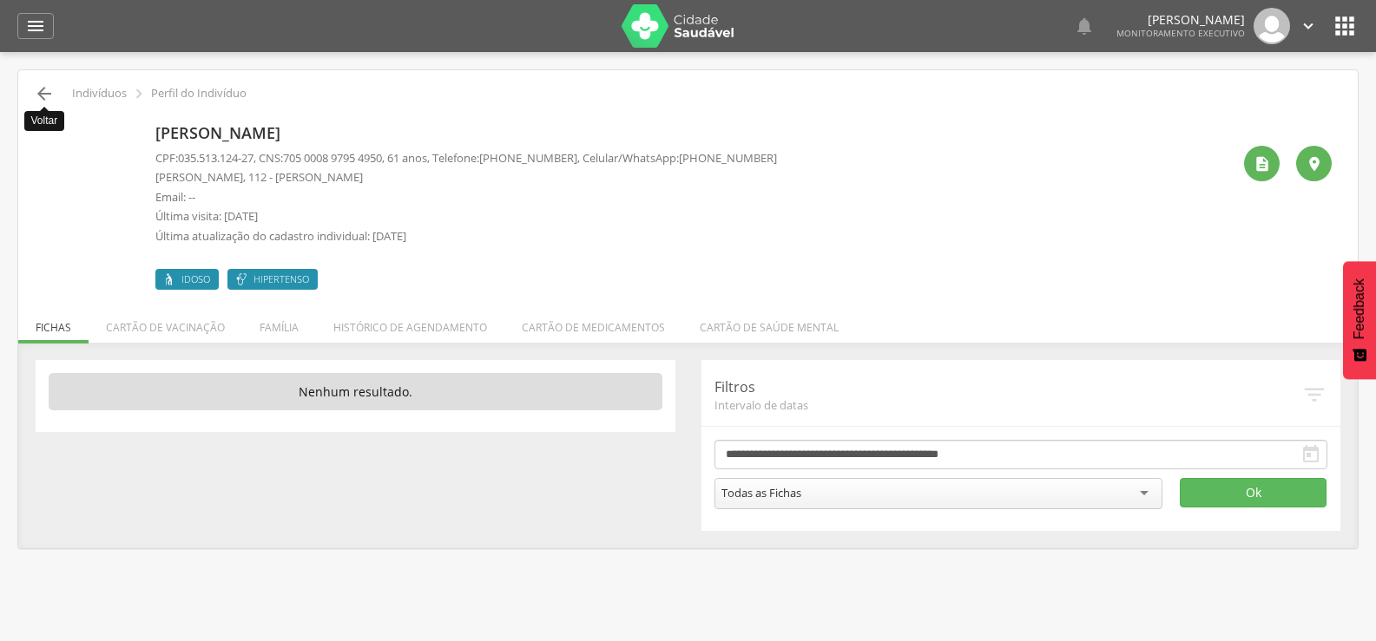
click at [43, 92] on icon "" at bounding box center [44, 93] width 21 height 21
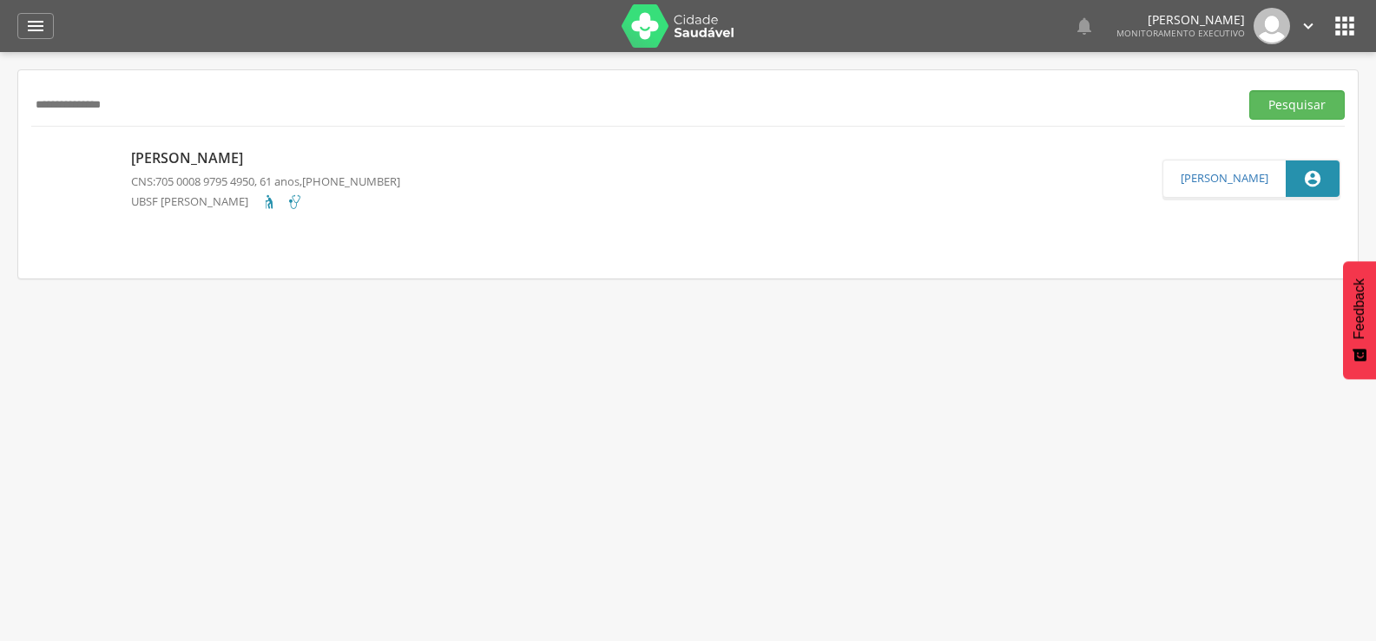
click at [225, 164] on p "Josimar Marques dos Santos" at bounding box center [265, 158] width 269 height 20
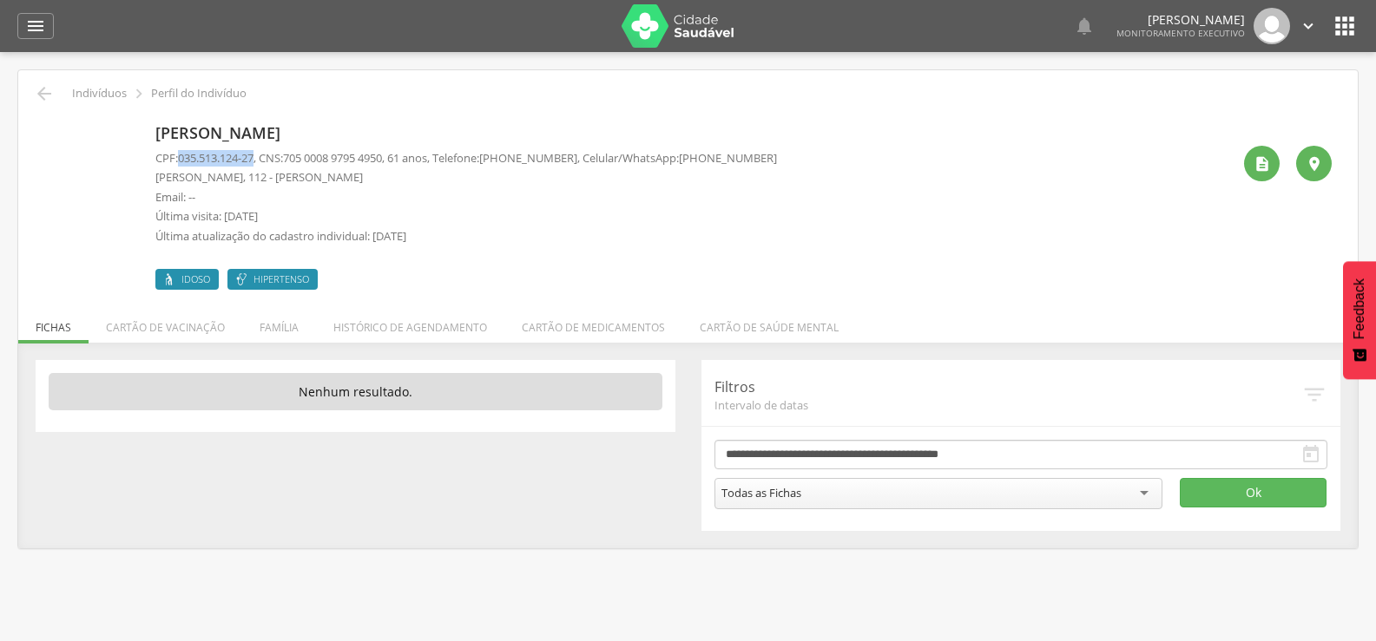
drag, startPoint x: 182, startPoint y: 161, endPoint x: 263, endPoint y: 156, distance: 80.8
click at [263, 156] on p "CPF: 035.513.124-27 , CNS: 705 0008 9795 4950 , 61 anos, Telefone: (83) 99306-1…" at bounding box center [465, 158] width 621 height 16
copy span "035.513.124-27"
